Goal: Communication & Community: Answer question/provide support

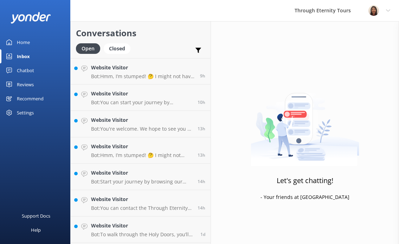
click at [36, 58] on link "Inbox" at bounding box center [35, 56] width 70 height 14
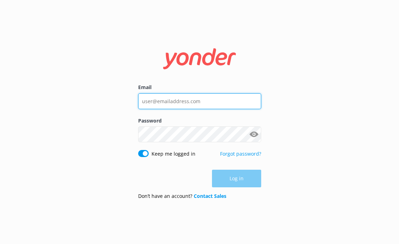
click at [172, 105] on input "Email" at bounding box center [199, 101] width 123 height 16
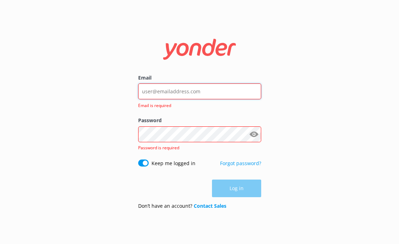
type input "[PERSON_NAME][EMAIL_ADDRESS][DOMAIN_NAME]"
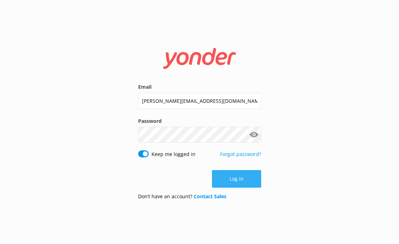
click at [222, 176] on button "Log in" at bounding box center [236, 179] width 49 height 18
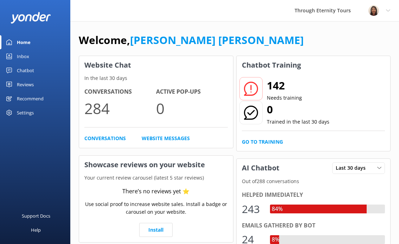
click at [27, 58] on div "Inbox" at bounding box center [23, 56] width 12 height 14
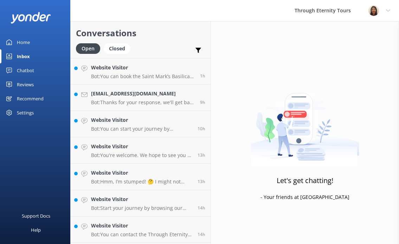
scroll to position [104, 0]
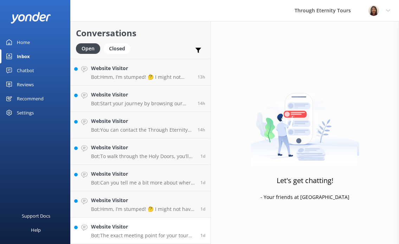
click at [120, 233] on p "Bot: The exact meeting point for your tour will be included in your confirmatio…" at bounding box center [143, 235] width 104 height 6
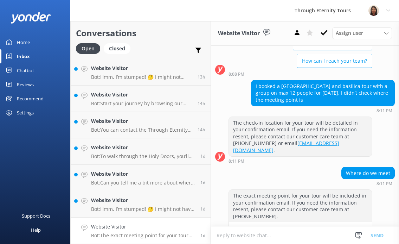
scroll to position [92, 0]
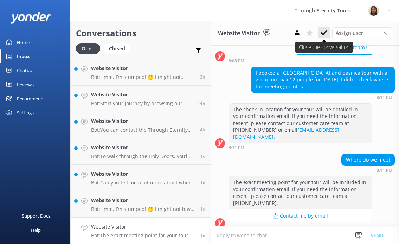
click at [324, 33] on use at bounding box center [324, 33] width 7 height 6
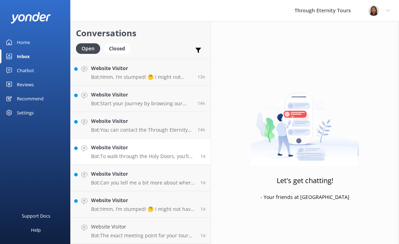
scroll to position [78, 0]
click at [154, 230] on h4 "Website Visitor" at bounding box center [143, 227] width 104 height 8
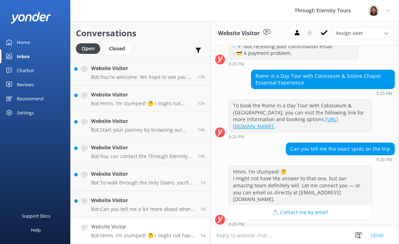
scroll to position [158, 0]
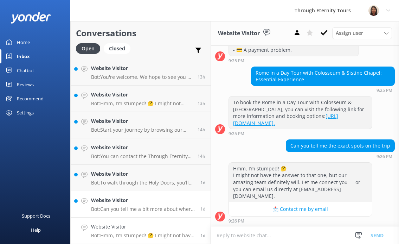
click at [153, 196] on h4 "Website Visitor" at bounding box center [143, 200] width 104 height 8
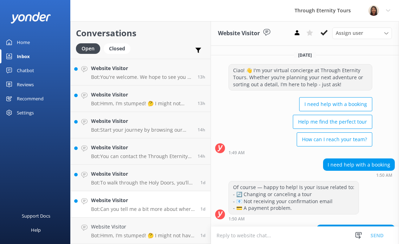
scroll to position [114, 0]
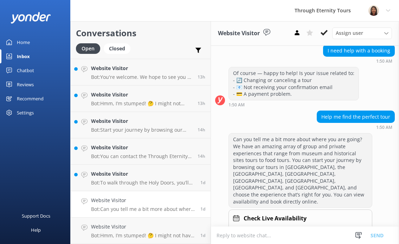
click at [253, 233] on textarea at bounding box center [305, 234] width 188 height 17
paste textarea "Hello, my name is [PERSON_NAME] from Through Eternity Tours. How can I assist y…"
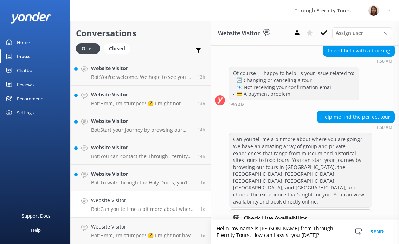
scroll to position [121, 0]
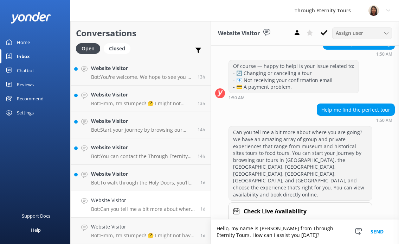
type textarea "Hello, my name is [PERSON_NAME] from Through Eternity Tours. How can I assist y…"
click at [350, 32] on span "Assign user" at bounding box center [349, 33] width 27 height 8
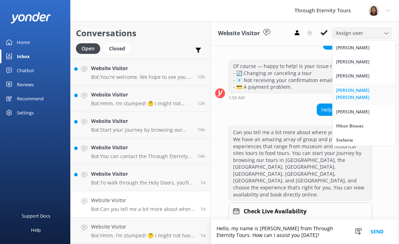
click at [349, 89] on div "[PERSON_NAME] [PERSON_NAME]" at bounding box center [364, 94] width 56 height 14
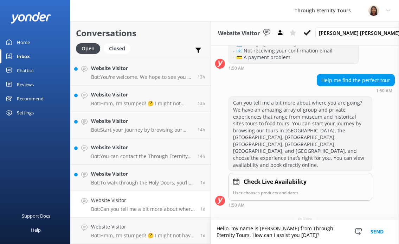
scroll to position [155, 0]
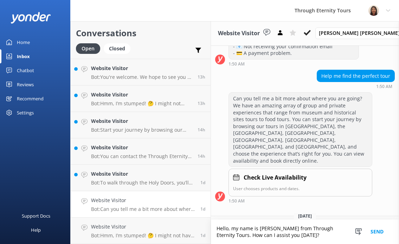
click at [379, 228] on button "Send" at bounding box center [377, 231] width 26 height 24
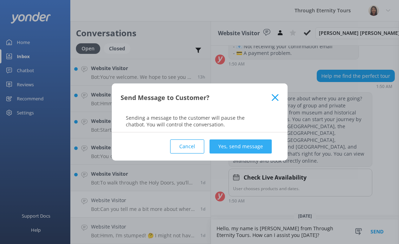
click at [258, 143] on button "Yes, send message" at bounding box center [240, 146] width 62 height 14
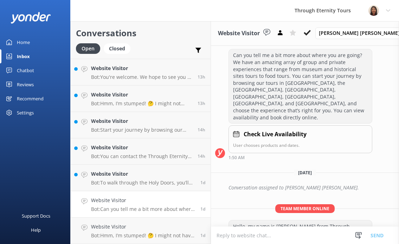
scroll to position [200, 0]
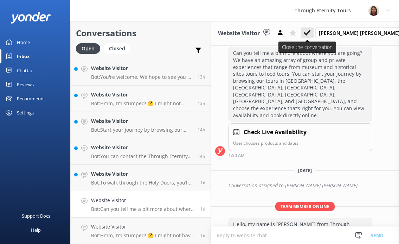
click at [311, 31] on icon at bounding box center [307, 32] width 7 height 7
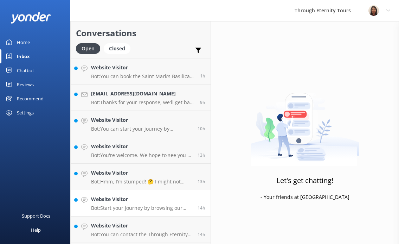
scroll to position [52, 0]
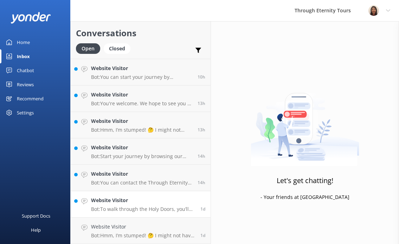
click at [131, 209] on p "Bot: To walk through the Holy Doors, you’ll need to register with the Vatican a…" at bounding box center [143, 209] width 104 height 6
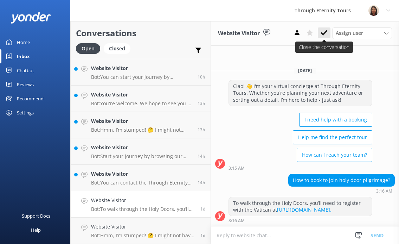
click at [327, 34] on icon at bounding box center [324, 32] width 7 height 7
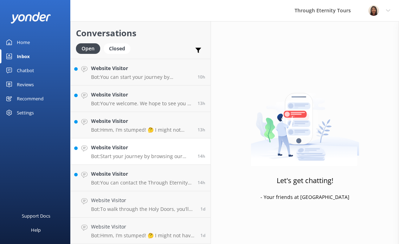
scroll to position [25, 0]
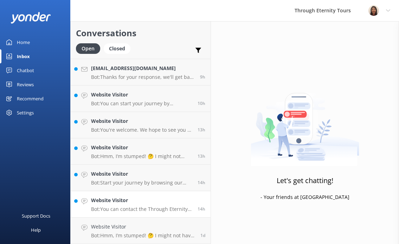
click at [129, 206] on p "Bot: You can contact the Through Eternity Tours team at [PHONE_NUMBER] or [PHON…" at bounding box center [141, 209] width 101 height 6
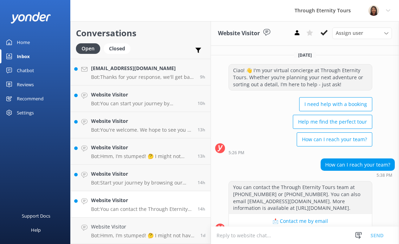
scroll to position [12, 0]
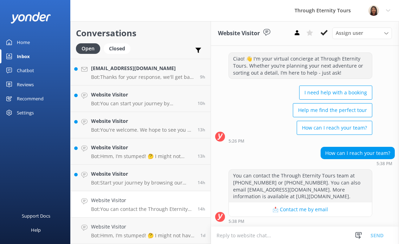
click at [257, 234] on textarea at bounding box center [305, 234] width 188 height 17
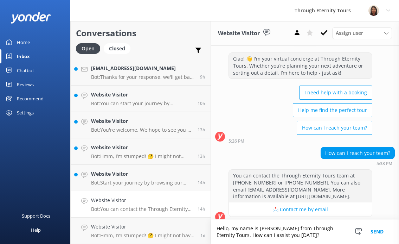
scroll to position [19, 0]
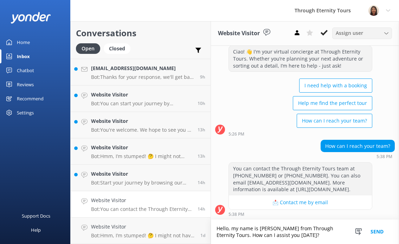
type textarea "Hello, my name is [PERSON_NAME] from Through Eternity Tours. How can I assist y…"
click at [353, 30] on span "Assign user" at bounding box center [349, 33] width 27 height 8
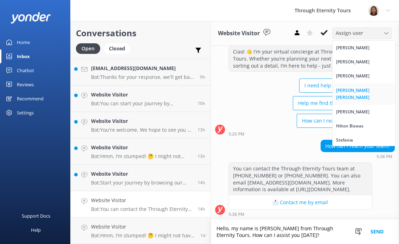
click at [350, 86] on link "[PERSON_NAME] [PERSON_NAME]" at bounding box center [364, 93] width 63 height 21
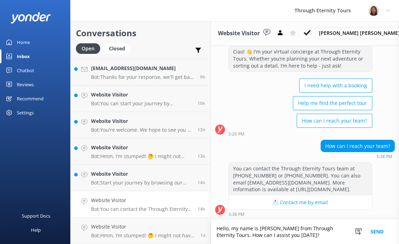
click at [379, 229] on button "Send" at bounding box center [377, 231] width 26 height 24
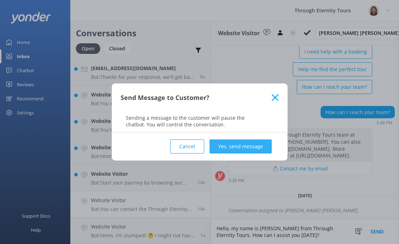
click at [221, 146] on button "Yes, send message" at bounding box center [240, 146] width 62 height 14
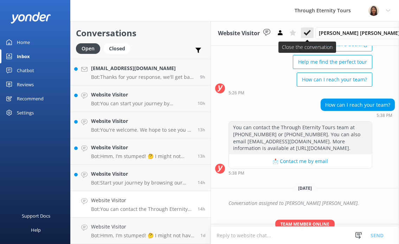
scroll to position [98, 0]
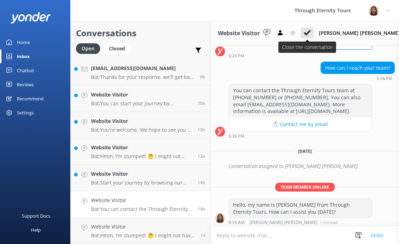
click at [311, 31] on icon at bounding box center [307, 32] width 7 height 7
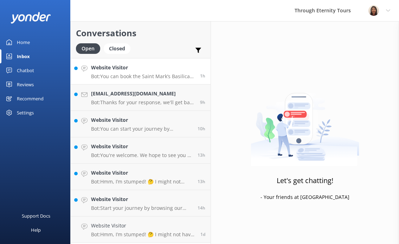
click at [161, 79] on p "Bot: You can book the Saint Mark’s Basilica Night Tour: Exclusive Visit directl…" at bounding box center [143, 76] width 104 height 6
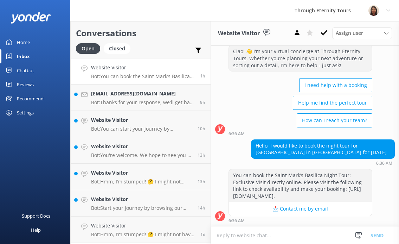
scroll to position [26, 0]
click at [141, 228] on h4 "Website Visitor" at bounding box center [143, 225] width 104 height 8
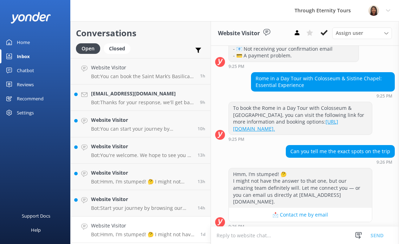
scroll to position [158, 0]
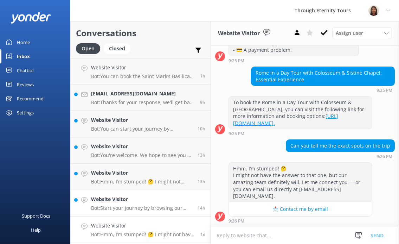
click at [127, 199] on h4 "Website Visitor" at bounding box center [141, 199] width 101 height 8
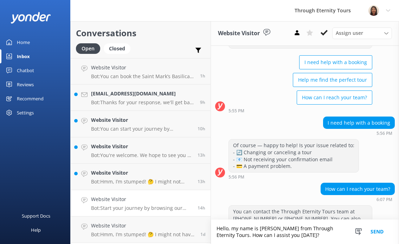
scroll to position [201, 0]
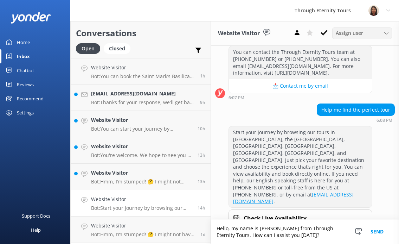
type textarea "Hello, my name is [PERSON_NAME] from Through Eternity Tours. How can I assist y…"
click at [349, 32] on span "Assign user" at bounding box center [349, 33] width 27 height 8
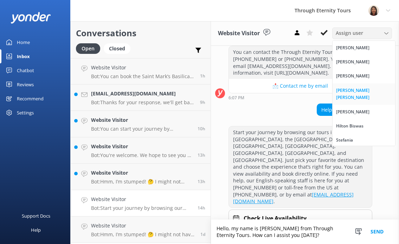
click at [344, 88] on div "[PERSON_NAME] [PERSON_NAME]" at bounding box center [364, 94] width 56 height 14
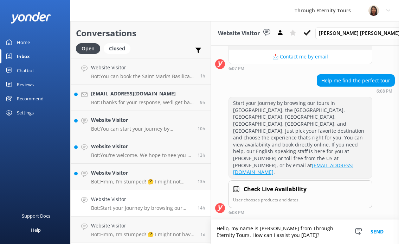
scroll to position [235, 0]
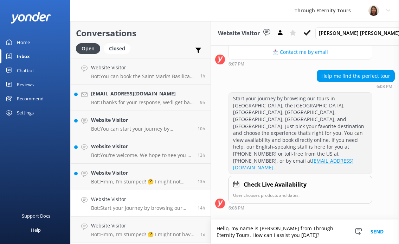
click at [380, 230] on button "Send" at bounding box center [377, 231] width 26 height 24
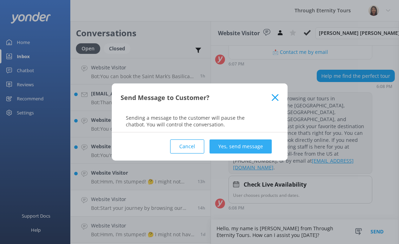
click at [244, 144] on button "Yes, send message" at bounding box center [240, 146] width 62 height 14
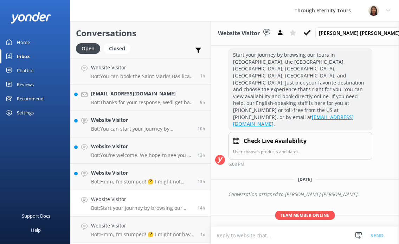
scroll to position [280, 0]
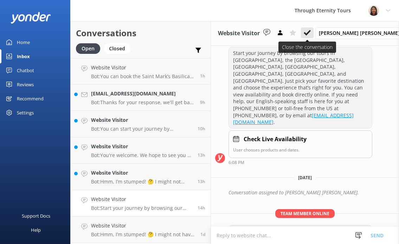
click at [311, 32] on use at bounding box center [307, 33] width 7 height 6
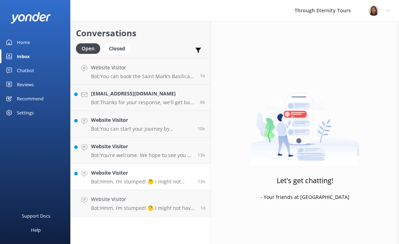
click at [144, 174] on h4 "Website Visitor" at bounding box center [141, 173] width 101 height 8
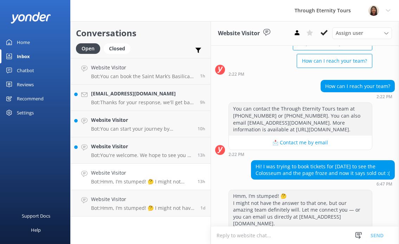
scroll to position [75, 0]
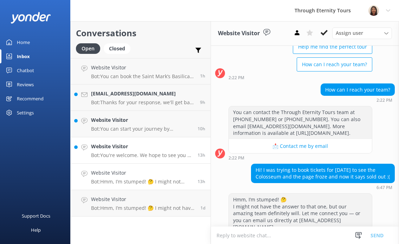
click at [149, 152] on p "Bot: You're welcome. We hope to see you at Through Eternity Tours soon!" at bounding box center [141, 155] width 101 height 6
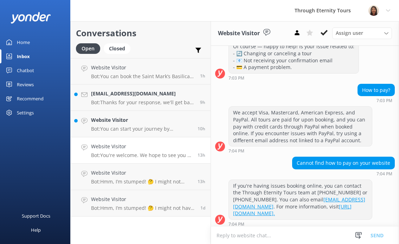
scroll to position [196, 0]
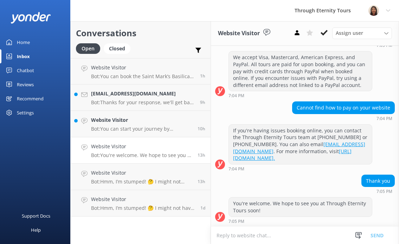
click at [260, 236] on textarea at bounding box center [305, 234] width 188 height 17
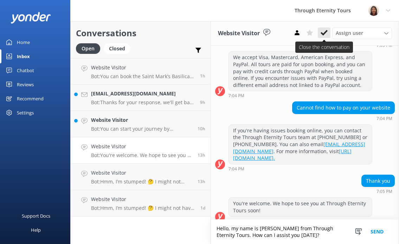
scroll to position [203, 0]
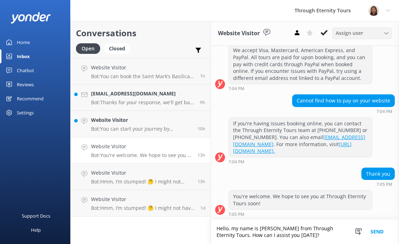
click at [345, 36] on span "Assign user" at bounding box center [349, 33] width 27 height 8
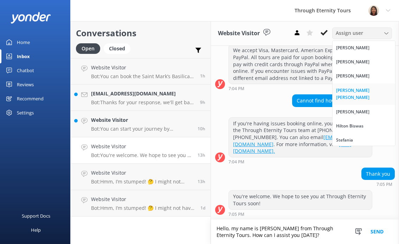
click at [348, 90] on div "[PERSON_NAME] [PERSON_NAME]" at bounding box center [364, 94] width 56 height 14
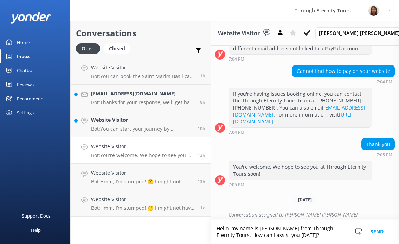
scroll to position [237, 0]
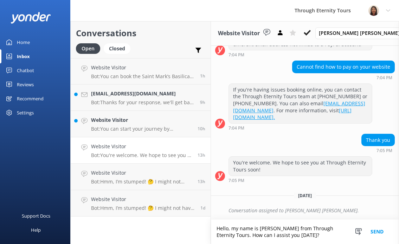
click at [373, 231] on button "Send" at bounding box center [377, 231] width 26 height 24
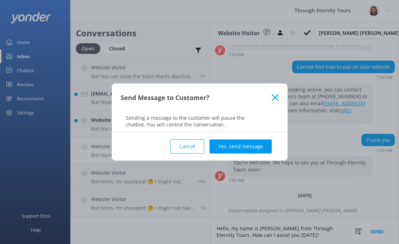
click at [199, 148] on button "Cancel" at bounding box center [187, 146] width 34 height 14
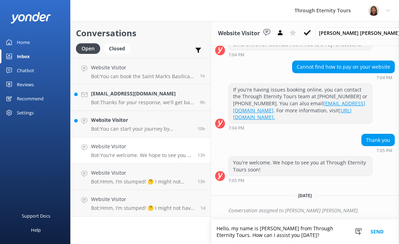
drag, startPoint x: 293, startPoint y: 236, endPoint x: 281, endPoint y: 234, distance: 12.4
click at [281, 234] on textarea "Hello, my name is [PERSON_NAME] from Through Eternity Tours. How can I assist y…" at bounding box center [305, 231] width 188 height 24
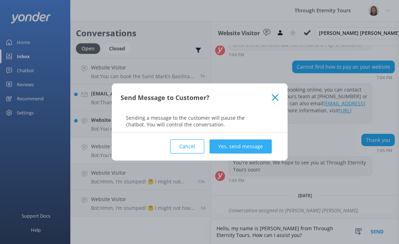
type textarea "Hello, my name is [PERSON_NAME] from Through Eternity Tours. How can I assist y…"
click at [247, 149] on button "Yes, send message" at bounding box center [240, 146] width 62 height 14
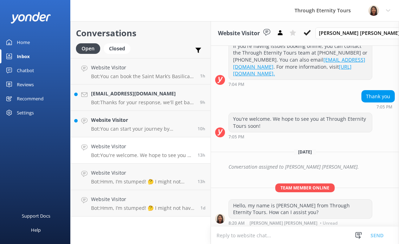
scroll to position [282, 0]
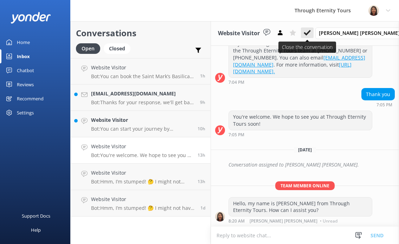
click at [311, 33] on use at bounding box center [307, 33] width 7 height 6
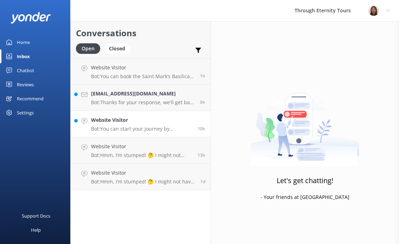
click at [133, 122] on h4 "Website Visitor" at bounding box center [141, 120] width 101 height 8
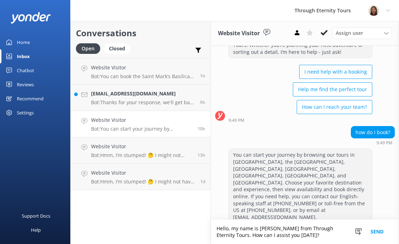
scroll to position [39, 0]
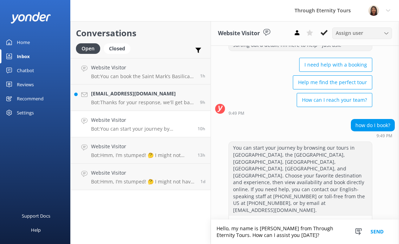
type textarea "Hello, my name is [PERSON_NAME] from Through Eternity Tours. How can I assist y…"
click at [355, 31] on span "Assign user" at bounding box center [349, 33] width 27 height 8
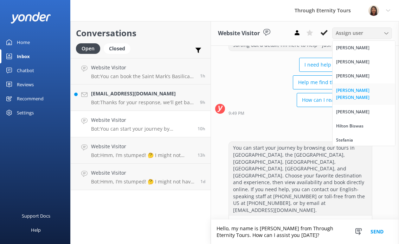
click at [356, 90] on div "[PERSON_NAME] [PERSON_NAME]" at bounding box center [364, 94] width 56 height 14
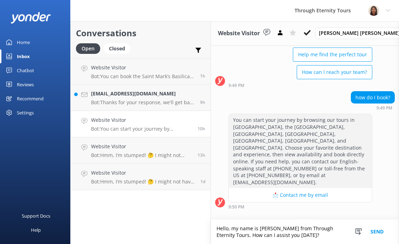
scroll to position [73, 0]
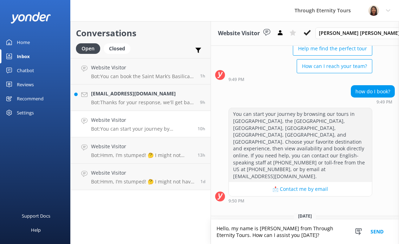
click at [374, 230] on button "Send" at bounding box center [377, 231] width 26 height 24
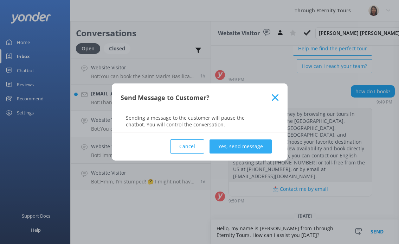
click at [225, 148] on button "Yes, send message" at bounding box center [240, 146] width 62 height 14
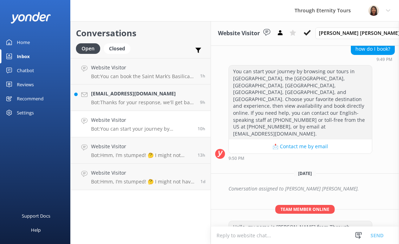
scroll to position [119, 0]
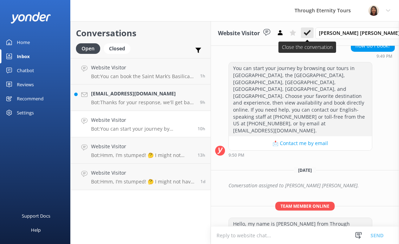
click at [311, 34] on icon at bounding box center [307, 32] width 7 height 7
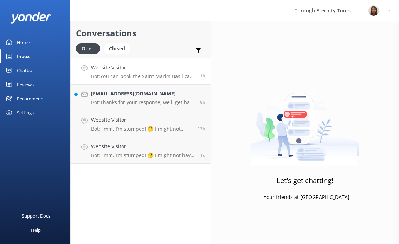
click at [143, 72] on div "Website Visitor Bot: You can book the Saint Mark’s Basilica Night Tour: Exclusi…" at bounding box center [143, 71] width 104 height 15
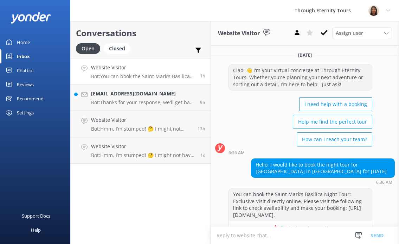
scroll to position [26, 0]
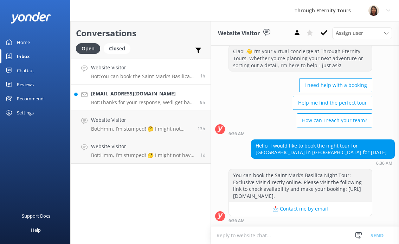
click at [152, 104] on p "Bot: Thanks for your response, we'll get back to you as soon as we can during o…" at bounding box center [143, 102] width 104 height 6
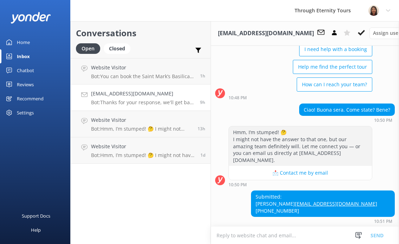
scroll to position [85, 0]
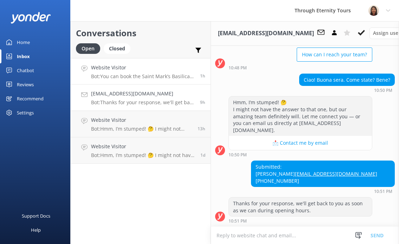
click at [116, 67] on h4 "Website Visitor" at bounding box center [143, 68] width 104 height 8
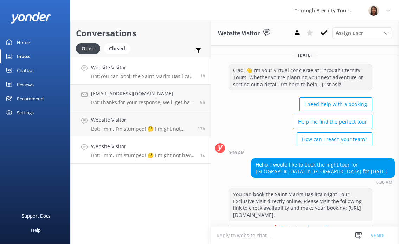
click at [140, 154] on p "Bot: Hmm, I’m stumped! 🤔 I might not have the answer to that one, but our amazi…" at bounding box center [143, 155] width 104 height 6
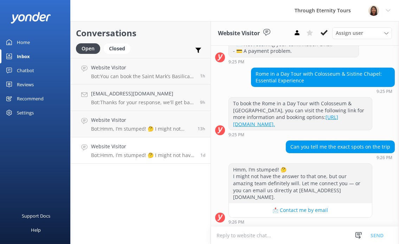
scroll to position [158, 0]
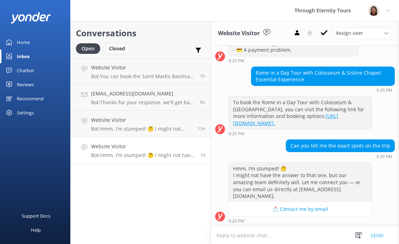
click at [118, 50] on div "Closed" at bounding box center [117, 48] width 27 height 11
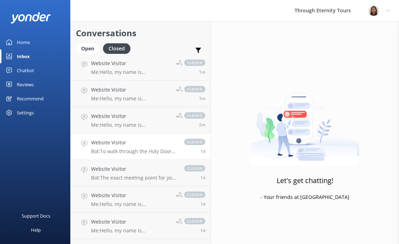
scroll to position [61, 0]
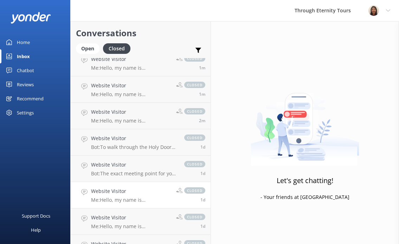
click at [123, 196] on div "Website Visitor Me: Hello, my name is [PERSON_NAME] from Through Eternity Tours…" at bounding box center [131, 194] width 80 height 15
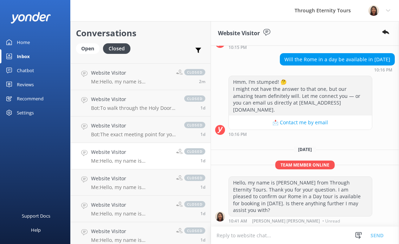
scroll to position [118, 0]
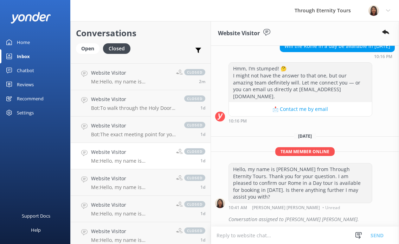
click at [295, 178] on div "Hello, my name is [PERSON_NAME] from Through Eternity Tours. Thank you for your…" at bounding box center [300, 182] width 143 height 39
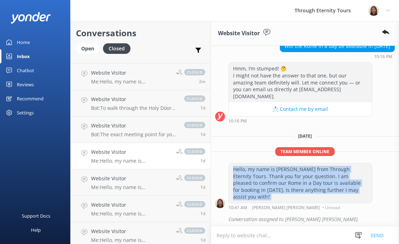
click at [295, 178] on div "Hello, my name is [PERSON_NAME] from Through Eternity Tours. Thank you for your…" at bounding box center [300, 182] width 143 height 39
copy div "Hello, my name is [PERSON_NAME] from Through Eternity Tours. Thank you for your…"
click at [84, 50] on div "Open" at bounding box center [88, 48] width 24 height 11
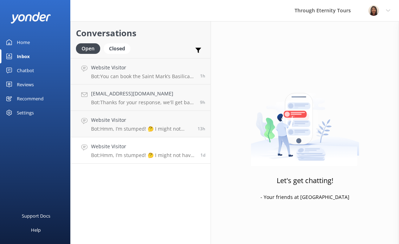
click at [122, 152] on p "Bot: Hmm, I’m stumped! 🤔 I might not have the answer to that one, but our amazi…" at bounding box center [143, 155] width 104 height 6
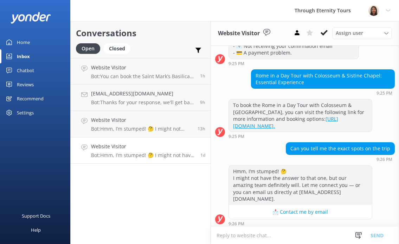
scroll to position [158, 0]
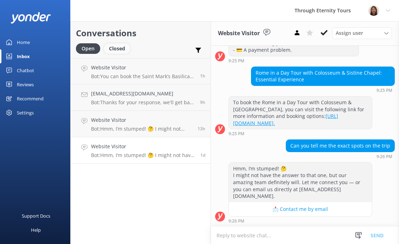
click at [116, 50] on div "Closed" at bounding box center [117, 48] width 27 height 11
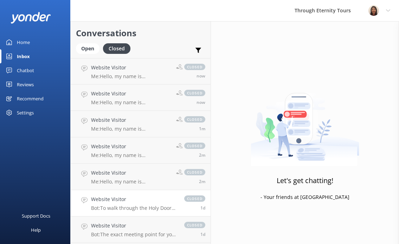
click at [129, 208] on p "Bot: To walk through the Holy Doors, you’ll need to register with the Vatican a…" at bounding box center [134, 208] width 86 height 6
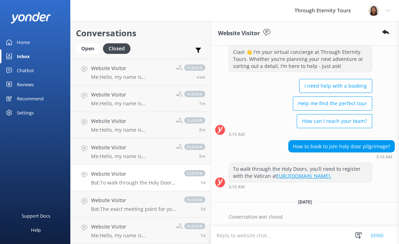
scroll to position [28, 0]
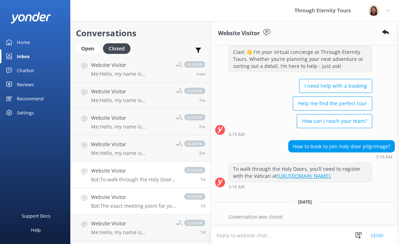
click at [129, 207] on p "Bot: The exact meeting point for your tour will be included in your confirmatio…" at bounding box center [134, 205] width 86 height 6
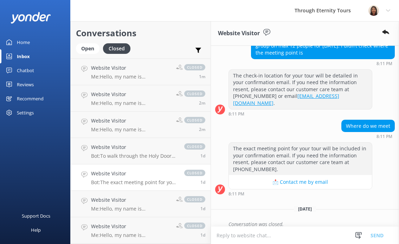
scroll to position [55, 0]
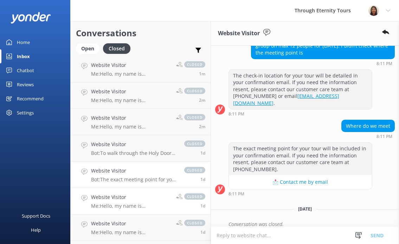
click at [129, 207] on p "Me: Hello, my name is [PERSON_NAME] from Through Eternity Tours. Thank you for …" at bounding box center [131, 205] width 80 height 6
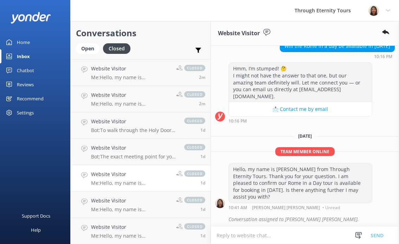
scroll to position [80, 0]
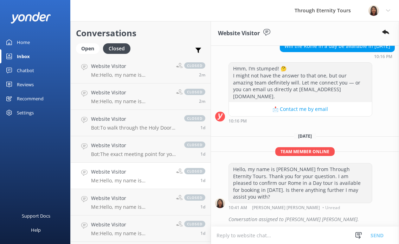
click at [129, 204] on p "Me: Hello, my name is [PERSON_NAME] from Through Eternity Tours. How can I assi…" at bounding box center [131, 207] width 80 height 6
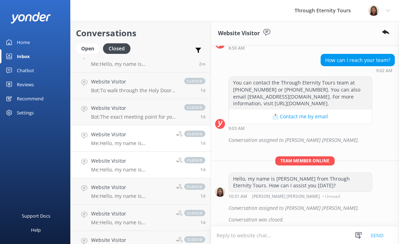
scroll to position [107, 0]
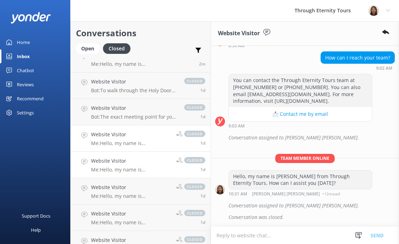
click at [129, 204] on link "Website Visitor Me: Hello, my name is [PERSON_NAME] from Through Eternity Tours…" at bounding box center [141, 217] width 140 height 26
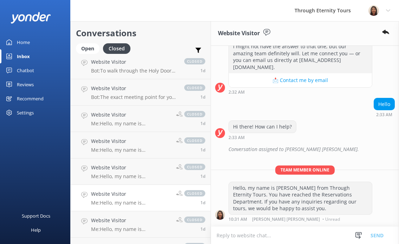
click at [129, 201] on p "Me: Hello, my name is [PERSON_NAME] from Through Eternity Tours. You have reach…" at bounding box center [131, 202] width 80 height 6
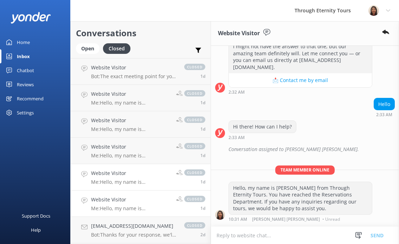
click at [129, 202] on h4 "Website Visitor" at bounding box center [131, 199] width 80 height 8
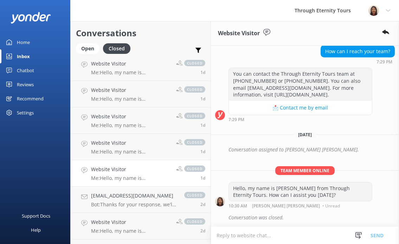
click at [129, 200] on div "[EMAIL_ADDRESS][DOMAIN_NAME] Bot: Thanks for your response, we'll get back to y…" at bounding box center [134, 199] width 86 height 15
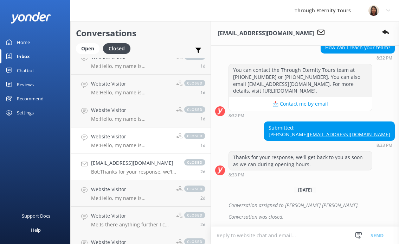
click at [129, 200] on p "Me: Hello, my name is [PERSON_NAME] from Through Eternity Tours. How can I assi…" at bounding box center [131, 198] width 80 height 6
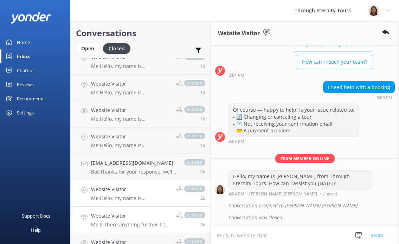
click at [130, 220] on div "Website Visitor Me: Is there anything further I can assist you with?" at bounding box center [131, 219] width 80 height 15
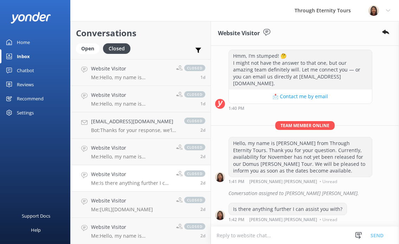
click at [254, 137] on div "Hello, my name is [PERSON_NAME] from Through Eternity Tours. Thank you for your…" at bounding box center [300, 156] width 143 height 39
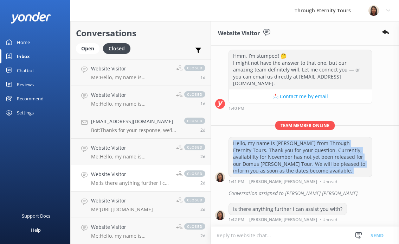
click at [254, 137] on div "Hello, my name is [PERSON_NAME] from Through Eternity Tours. Thank you for your…" at bounding box center [300, 156] width 143 height 39
copy div "Hello, my name is [PERSON_NAME] from Through Eternity Tours. Thank you for your…"
click at [91, 50] on div "Open" at bounding box center [88, 48] width 24 height 11
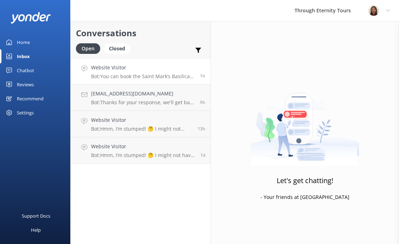
click at [118, 79] on link "Website Visitor Bot: You can book the Saint Mark’s Basilica Night Tour: Exclusi…" at bounding box center [141, 71] width 140 height 26
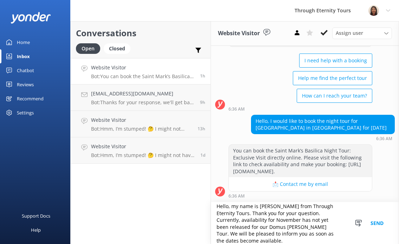
drag, startPoint x: 233, startPoint y: 227, endPoint x: 264, endPoint y: 228, distance: 31.0
click at [264, 228] on textarea "Hello, my name is [PERSON_NAME] from Through Eternity Tours. Thank you for your…" at bounding box center [305, 223] width 188 height 42
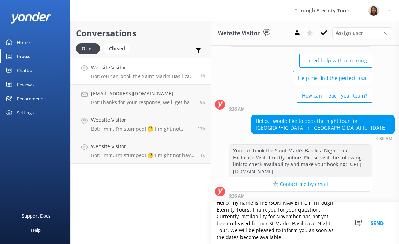
type textarea "Hello, my name is [PERSON_NAME] from Through Eternity Tours. Thank you for your…"
click at [380, 224] on button "Send" at bounding box center [377, 223] width 26 height 42
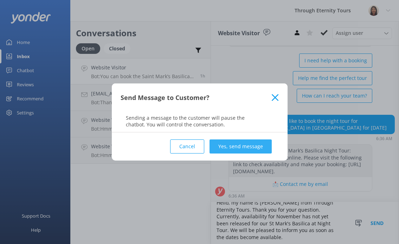
click at [248, 146] on button "Yes, send message" at bounding box center [240, 146] width 62 height 14
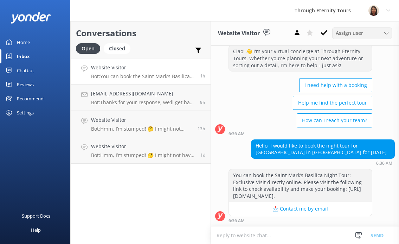
click at [350, 33] on span "Assign user" at bounding box center [349, 33] width 27 height 8
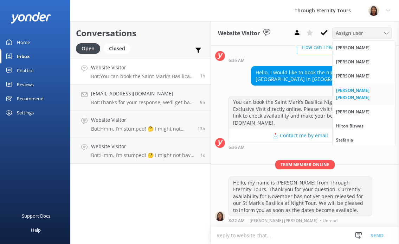
click at [345, 93] on div "[PERSON_NAME] [PERSON_NAME]" at bounding box center [364, 94] width 56 height 14
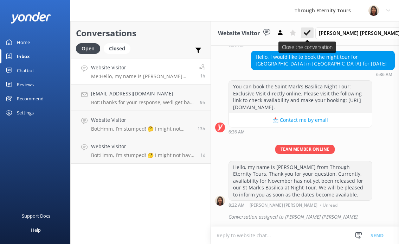
click at [311, 32] on icon at bounding box center [307, 32] width 7 height 7
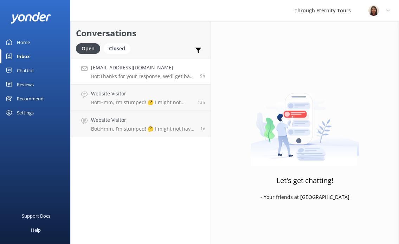
click at [159, 77] on p "Bot: Thanks for your response, we'll get back to you as soon as we can during o…" at bounding box center [143, 76] width 104 height 6
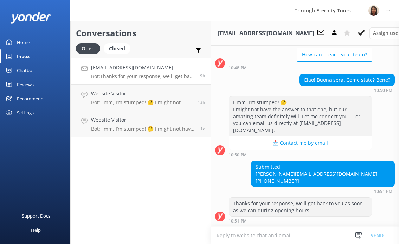
click at [346, 166] on div "Submitted: [PERSON_NAME] [PERSON_NAME][EMAIL_ADDRESS][DOMAIN_NAME] [PHONE_NUMBE…" at bounding box center [322, 174] width 143 height 26
copy div "Vanya"
click at [373, 32] on span "Assign user" at bounding box center [386, 33] width 27 height 8
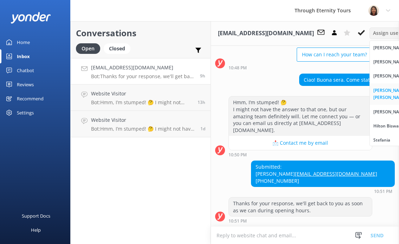
click at [373, 89] on div "[PERSON_NAME] [PERSON_NAME]" at bounding box center [401, 94] width 56 height 14
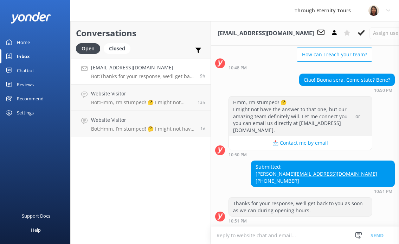
click at [186, 68] on h4 "[EMAIL_ADDRESS][DOMAIN_NAME]" at bounding box center [143, 68] width 104 height 8
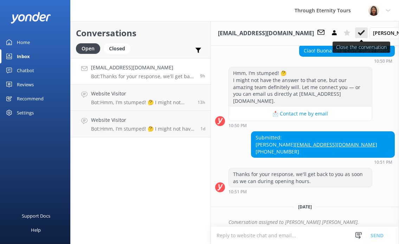
scroll to position [118, 0]
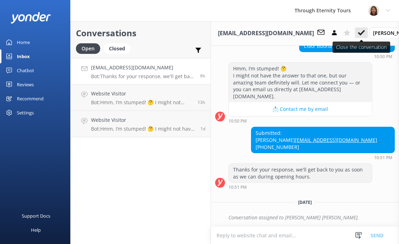
click at [358, 34] on icon at bounding box center [361, 32] width 7 height 7
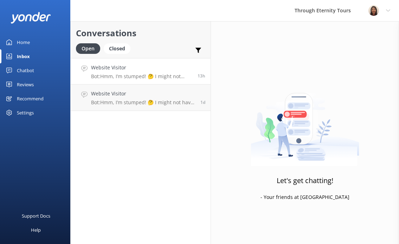
click at [187, 71] on h4 "Website Visitor" at bounding box center [141, 68] width 101 height 8
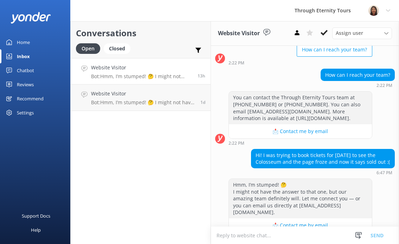
scroll to position [99, 0]
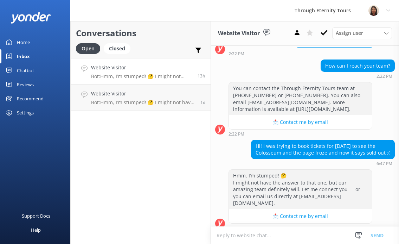
click at [162, 165] on div "Conversations Open Closed Important Assigned to me Unassigned Website Visitor B…" at bounding box center [140, 132] width 141 height 223
click at [177, 148] on div "Conversations Open Closed Important Assigned to me Unassigned Website Visitor B…" at bounding box center [140, 132] width 141 height 223
click at [176, 104] on p "Bot: Hmm, I’m stumped! 🤔 I might not have the answer to that one, but our amazi…" at bounding box center [143, 102] width 104 height 6
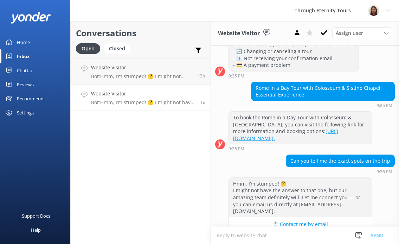
scroll to position [158, 0]
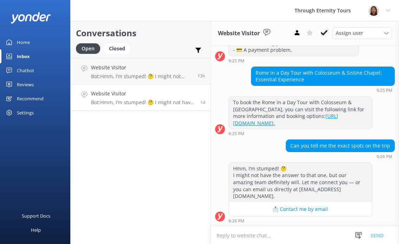
paste textarea "Hello, my name is [PERSON_NAME] from Through Eternity Tours. Thank you for your…"
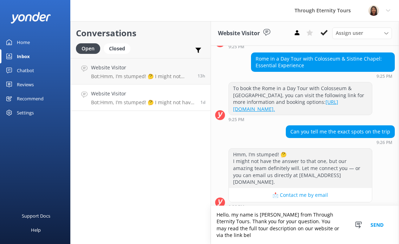
scroll to position [179, 0]
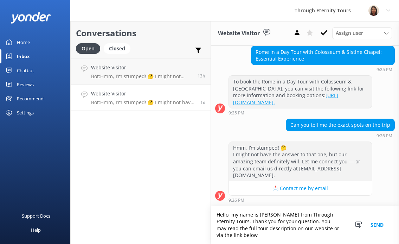
drag, startPoint x: 314, startPoint y: 228, endPoint x: 272, endPoint y: 230, distance: 42.3
click at [272, 230] on textarea "Hello, my name is [PERSON_NAME] from Through Eternity Tours. Thank you for your…" at bounding box center [305, 225] width 188 height 38
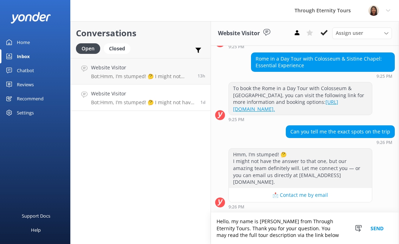
click at [300, 227] on textarea "Hello, my name is [PERSON_NAME] from Through Eternity Tours. Thank you for your…" at bounding box center [305, 227] width 188 height 31
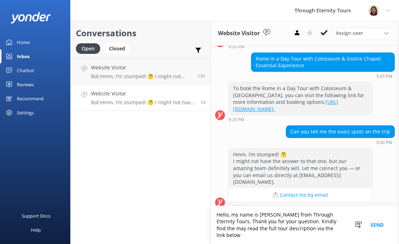
drag, startPoint x: 240, startPoint y: 235, endPoint x: 218, endPoint y: 235, distance: 22.1
click at [218, 235] on textarea "Hello, my name is [PERSON_NAME] from Through Eternity Tours. Thank you for your…" at bounding box center [305, 225] width 188 height 38
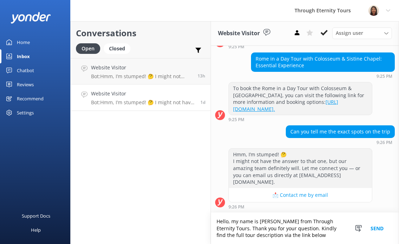
click at [320, 236] on textarea "Hello, my name is [PERSON_NAME] from Through Eternity Tours. Thank you for your…" at bounding box center [305, 227] width 188 height 31
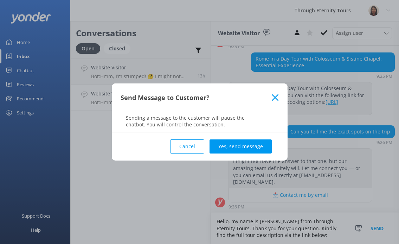
click at [279, 94] on div "Send Message to Customer?" at bounding box center [200, 97] width 176 height 28
click at [276, 97] on use at bounding box center [275, 97] width 7 height 7
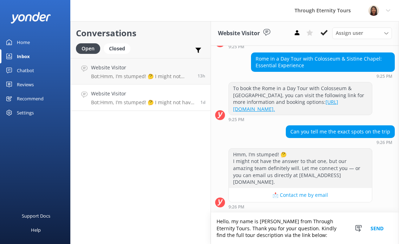
click at [329, 234] on textarea "Hello, my name is [PERSON_NAME] from Through Eternity Tours. Thank you for your…" at bounding box center [305, 227] width 188 height 31
paste textarea "[URL][DOMAIN_NAME]"
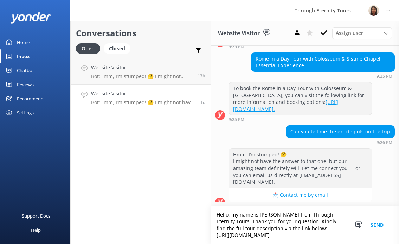
scroll to position [182, 0]
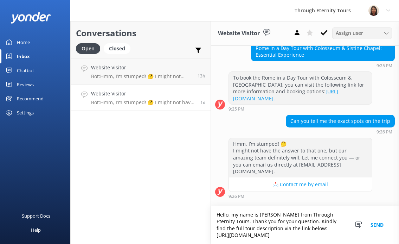
type textarea "Hello, my name is [PERSON_NAME] from Through Eternity Tours. Thank you for your…"
click at [349, 34] on span "Assign user" at bounding box center [349, 33] width 27 height 8
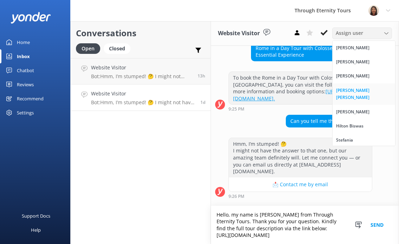
click at [343, 90] on div "[PERSON_NAME] [PERSON_NAME]" at bounding box center [364, 94] width 56 height 14
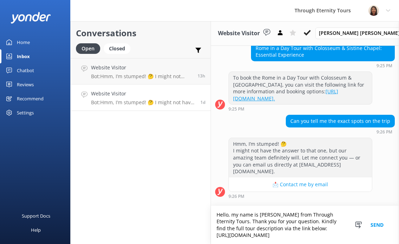
scroll to position [216, 0]
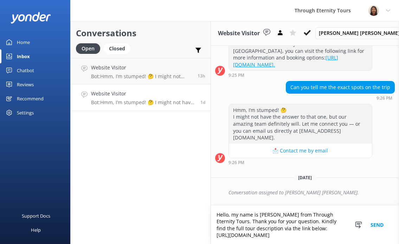
click at [382, 224] on button "Send" at bounding box center [377, 225] width 26 height 38
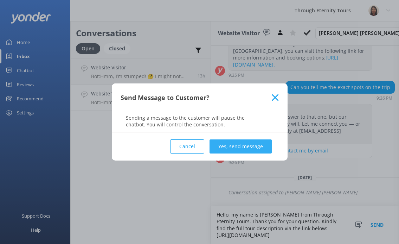
click at [239, 147] on button "Yes, send message" at bounding box center [240, 146] width 62 height 14
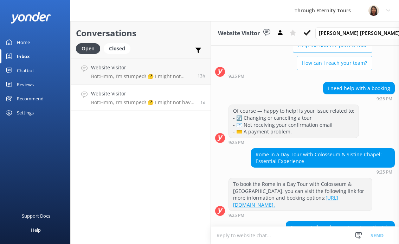
scroll to position [73, 0]
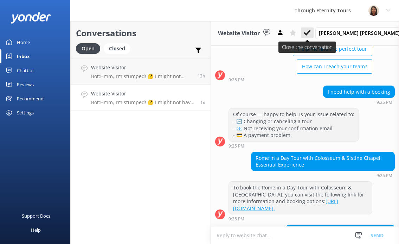
click at [314, 28] on button at bounding box center [307, 32] width 13 height 11
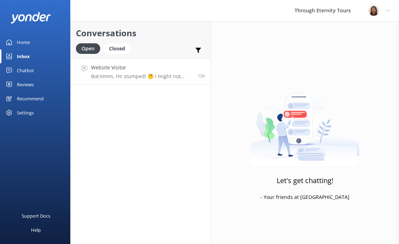
click at [133, 73] on p "Bot: Hmm, I’m stumped! 🤔 I might not have the answer to that one, but our amazi…" at bounding box center [141, 76] width 101 height 6
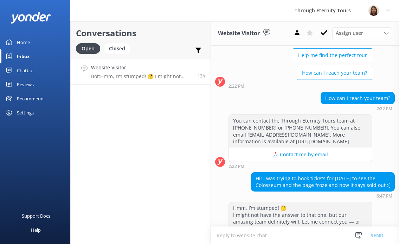
scroll to position [99, 0]
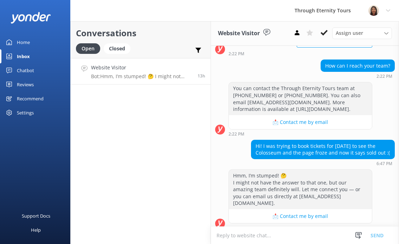
paste textarea "Hello, my name is [PERSON_NAME] from Through Eternity Tours. Thank you for your…"
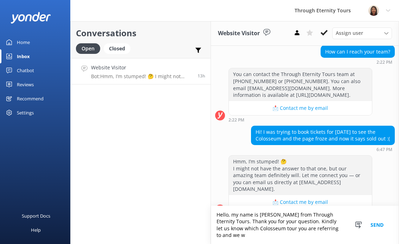
scroll to position [120, 0]
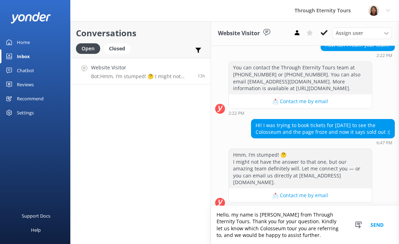
type textarea "Hello, my name is [PERSON_NAME] from Through Eternity Tours. Thank you for your…"
click at [379, 223] on button "Send" at bounding box center [377, 225] width 26 height 38
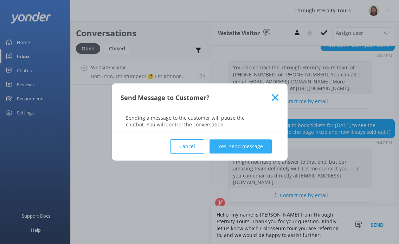
click at [253, 140] on button "Yes, send message" at bounding box center [240, 146] width 62 height 14
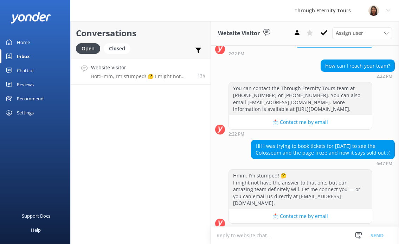
click at [364, 32] on div "Assign user" at bounding box center [362, 33] width 56 height 8
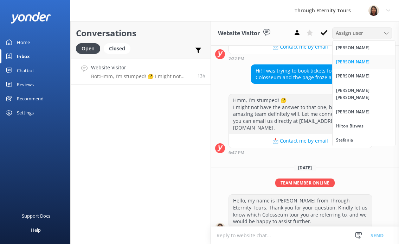
scroll to position [178, 0]
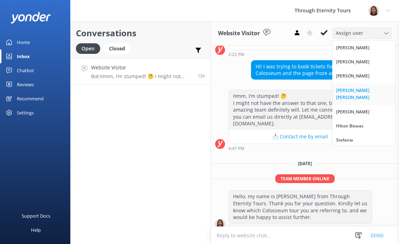
click at [348, 88] on div "[PERSON_NAME] [PERSON_NAME]" at bounding box center [364, 94] width 56 height 14
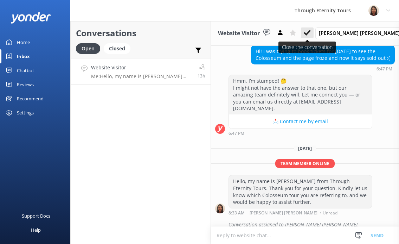
scroll to position [194, 0]
click at [311, 32] on use at bounding box center [307, 33] width 7 height 6
